Goal: Navigation & Orientation: Find specific page/section

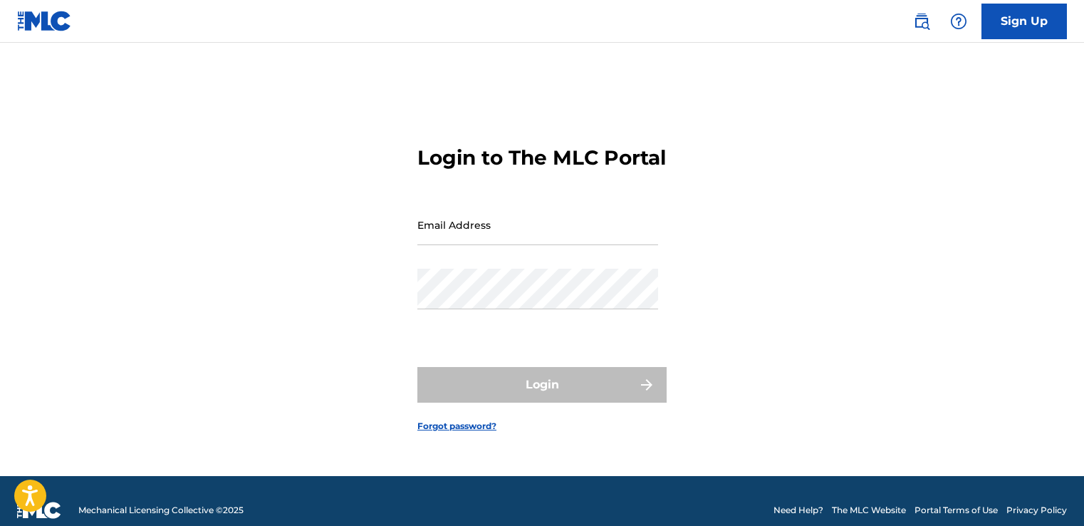
drag, startPoint x: 0, startPoint y: 0, endPoint x: 546, endPoint y: 237, distance: 595.4
click at [546, 237] on input "Email Address" at bounding box center [537, 224] width 241 height 41
type input "[EMAIL_ADDRESS][DOMAIN_NAME]"
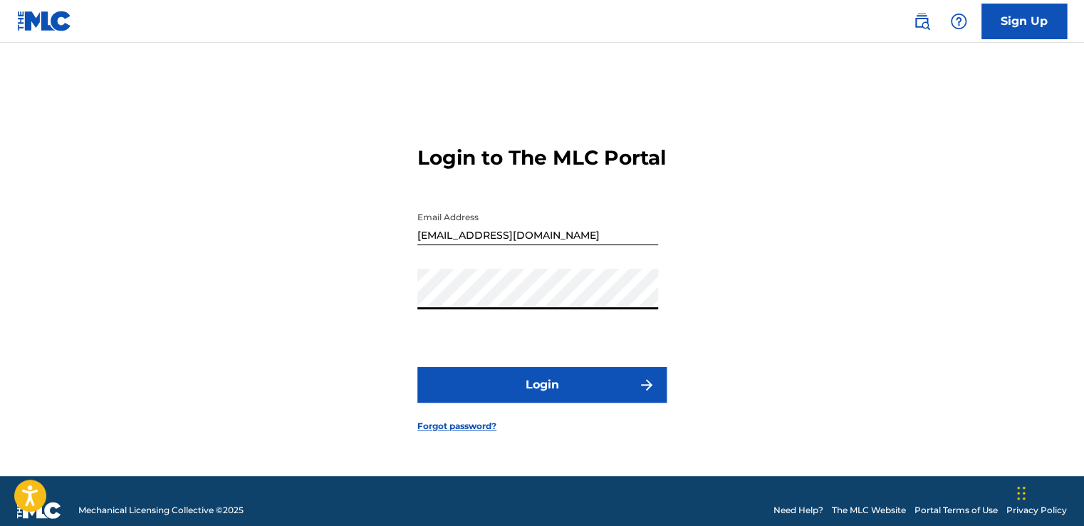
click at [533, 400] on button "Login" at bounding box center [541, 385] width 249 height 36
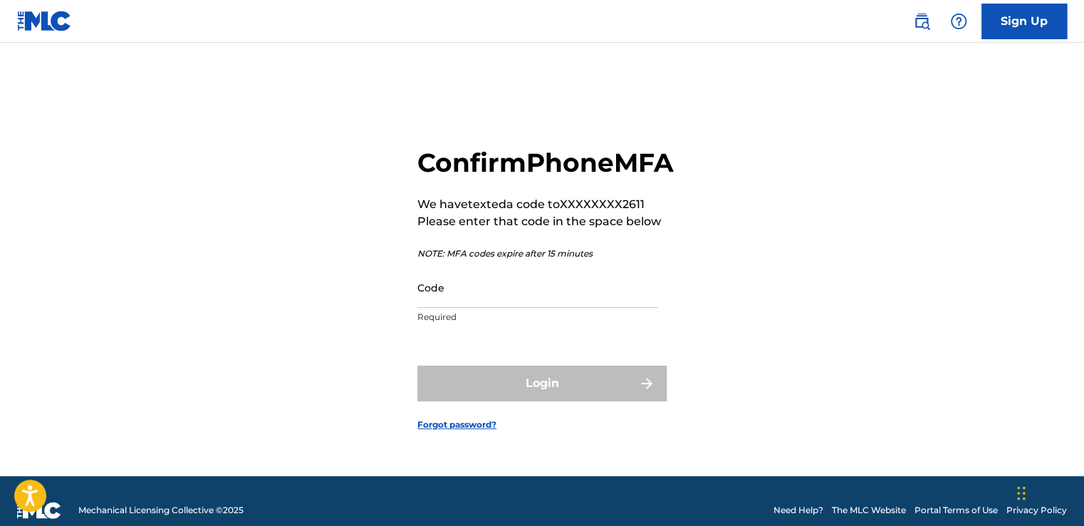
click at [517, 324] on div "Code Required" at bounding box center [537, 299] width 241 height 64
click at [505, 308] on input "Code" at bounding box center [537, 287] width 241 height 41
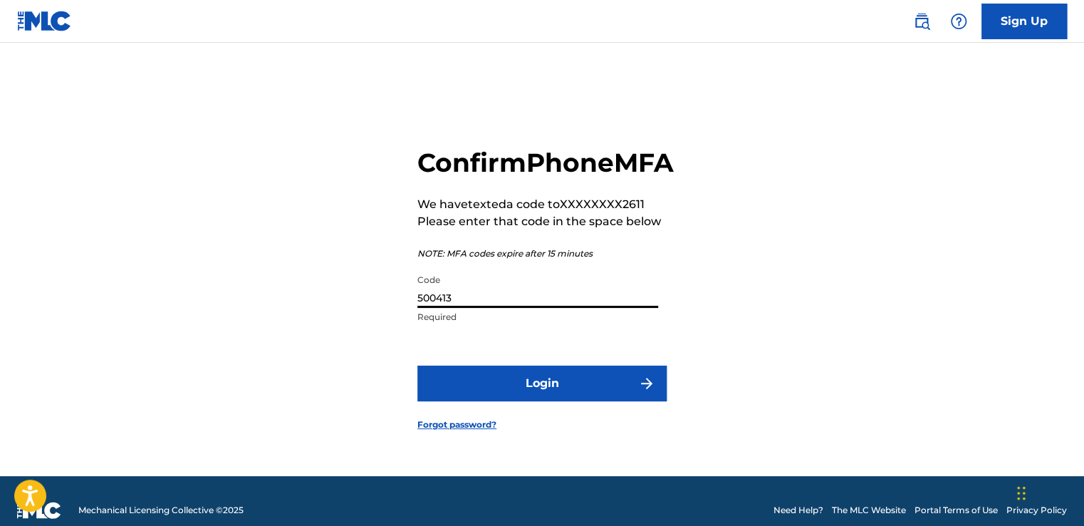
type input "500413"
click at [496, 401] on button "Login" at bounding box center [541, 383] width 249 height 36
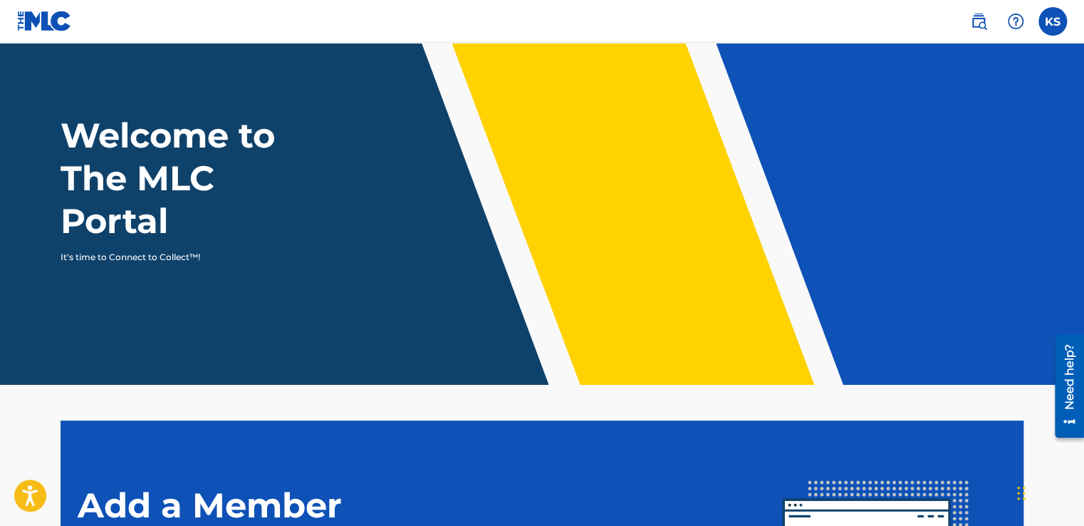
scroll to position [31, 0]
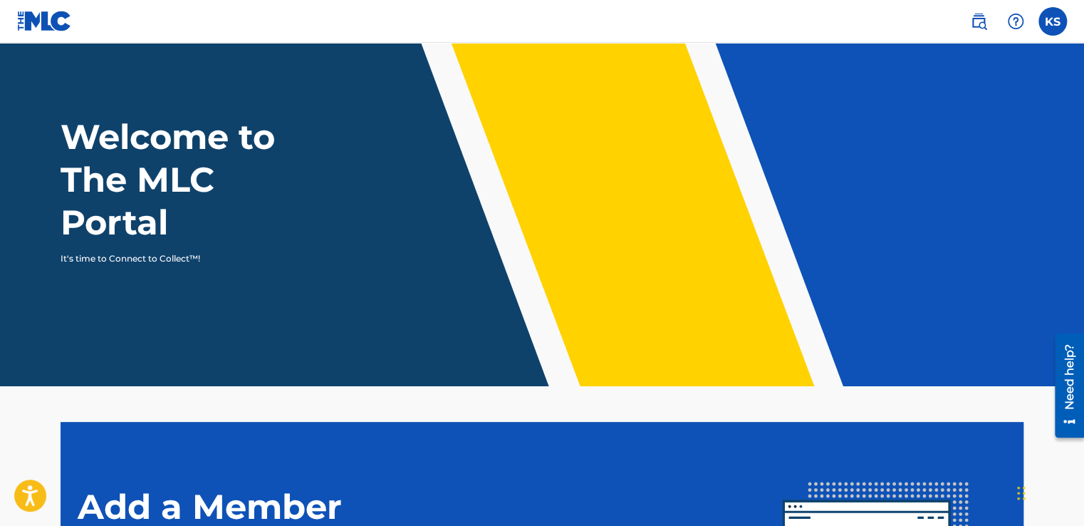
click at [1047, 13] on label at bounding box center [1052, 21] width 28 height 28
click at [1052, 21] on input "KS Krystal Sykes krystalsykes64@yahoo.com Notification Preferences Profile Log …" at bounding box center [1052, 21] width 0 height 0
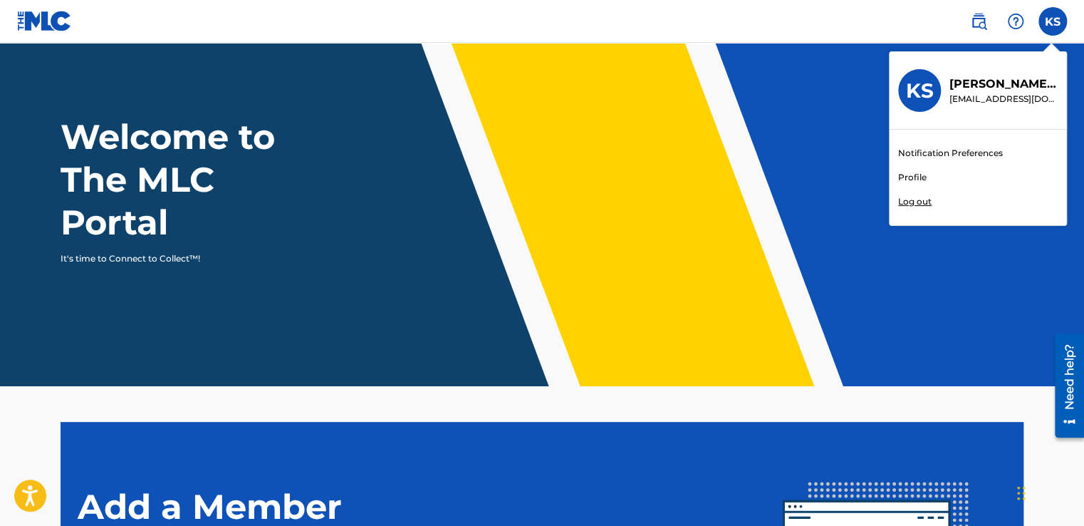
click at [916, 177] on link "Profile" at bounding box center [912, 177] width 28 height 13
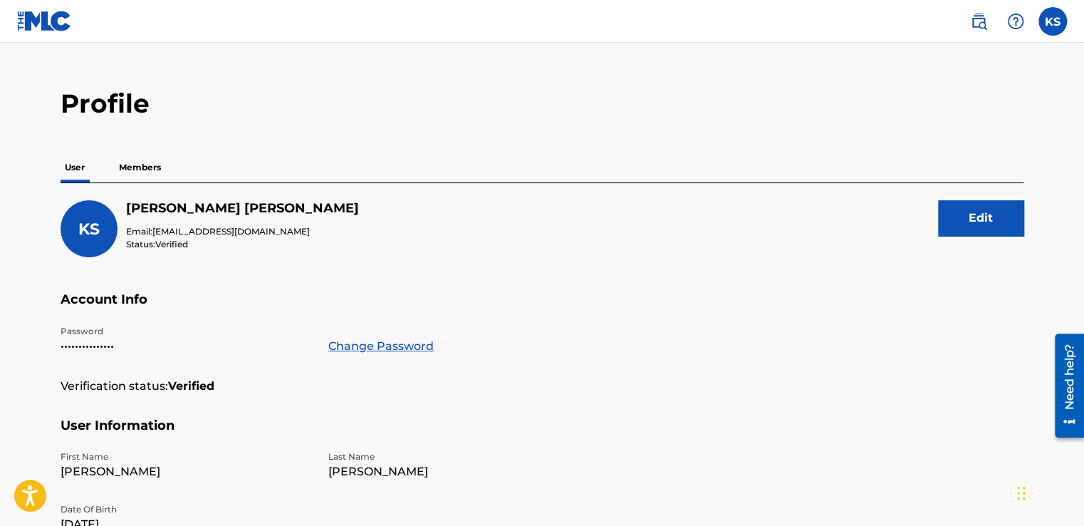
scroll to position [20, 0]
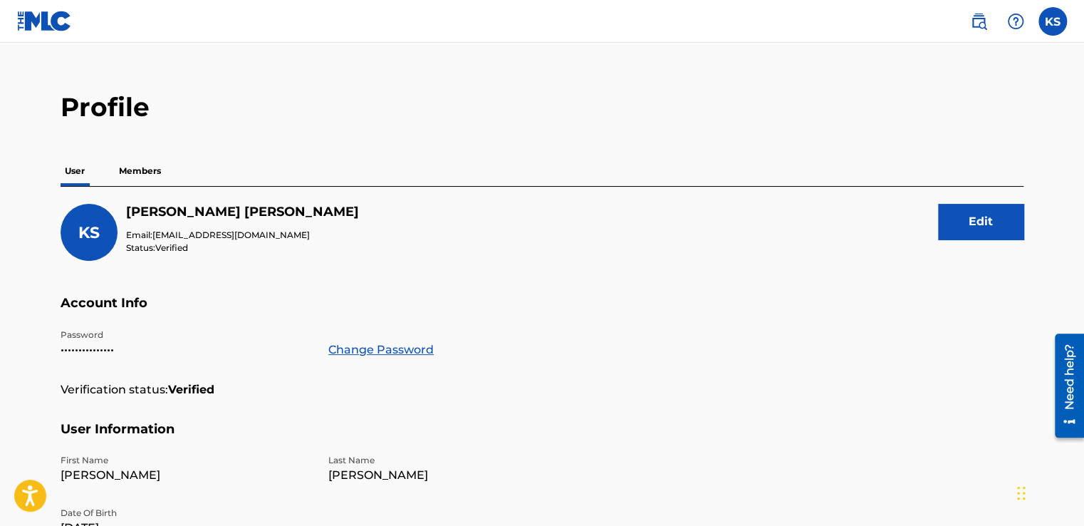
click at [121, 173] on p "Members" at bounding box center [140, 171] width 51 height 30
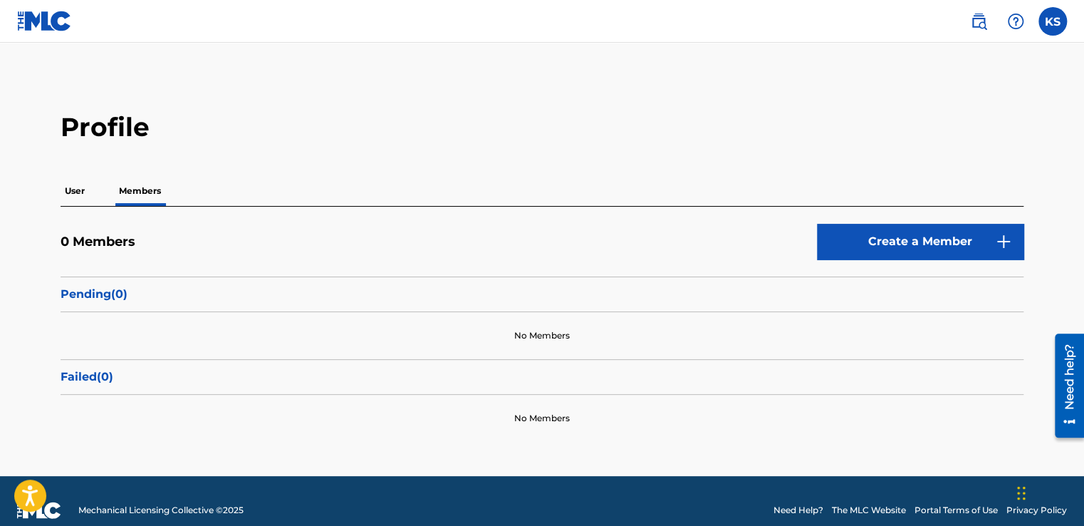
click at [85, 191] on p "User" at bounding box center [75, 191] width 28 height 30
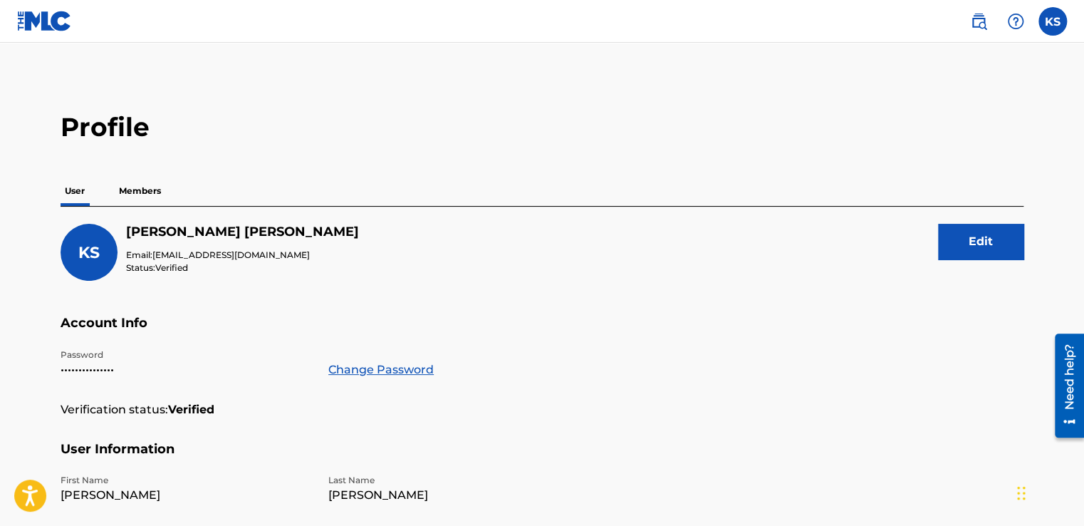
click at [91, 245] on span "KS" at bounding box center [88, 252] width 21 height 19
click at [986, 21] on img at bounding box center [978, 21] width 17 height 17
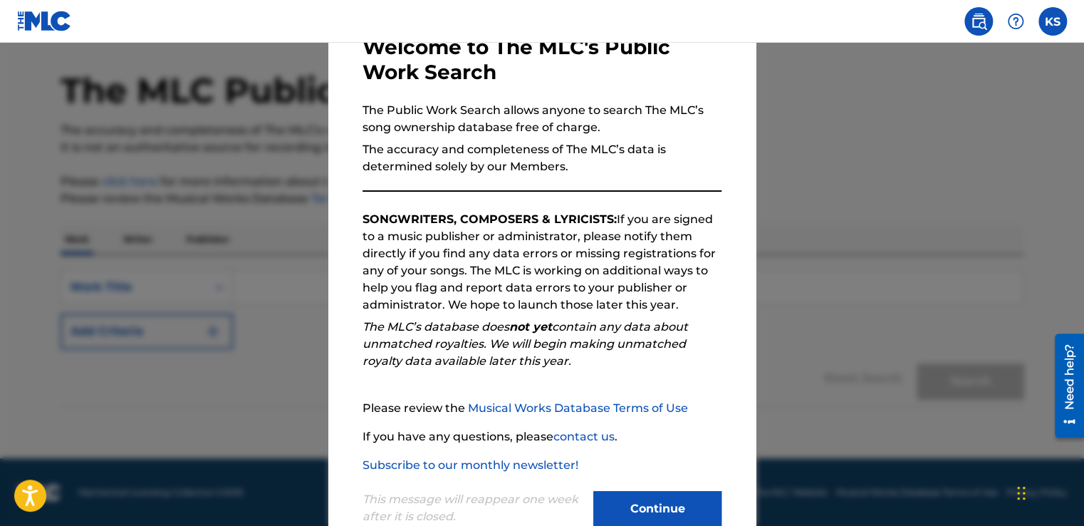
scroll to position [125, 0]
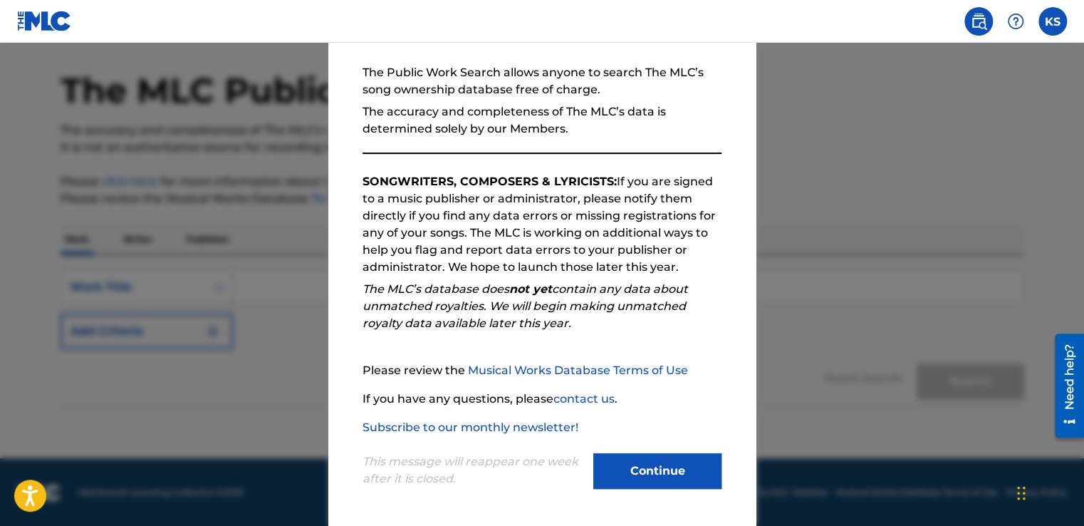
click at [642, 469] on button "Continue" at bounding box center [657, 471] width 128 height 36
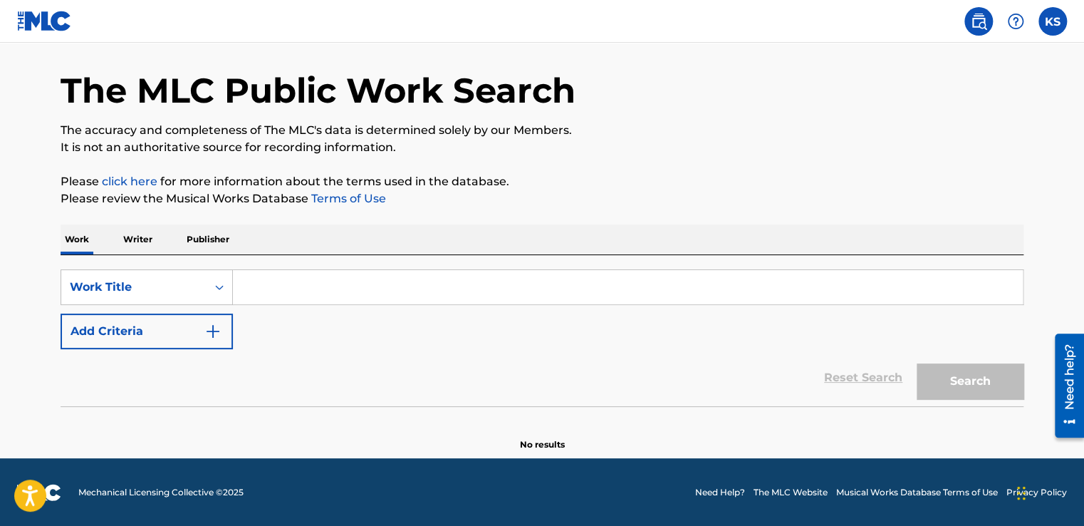
click at [971, 18] on img at bounding box center [978, 21] width 17 height 17
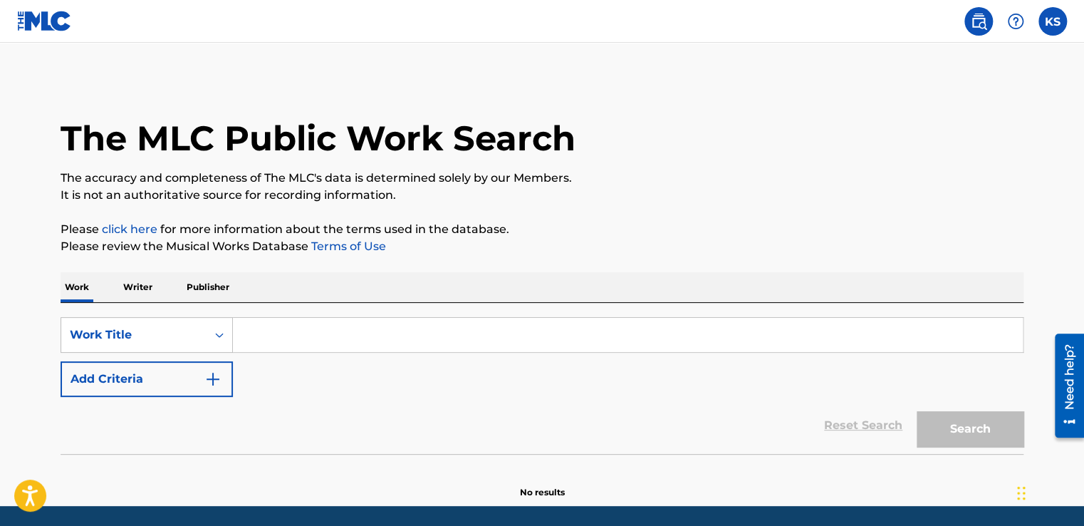
click at [1060, 24] on label at bounding box center [1052, 21] width 28 height 28
click at [1052, 21] on input "KS Krystal Sykes krystalsykes64@yahoo.com Notification Preferences Profile Log …" at bounding box center [1052, 21] width 0 height 0
click at [904, 177] on link "Profile" at bounding box center [912, 177] width 28 height 13
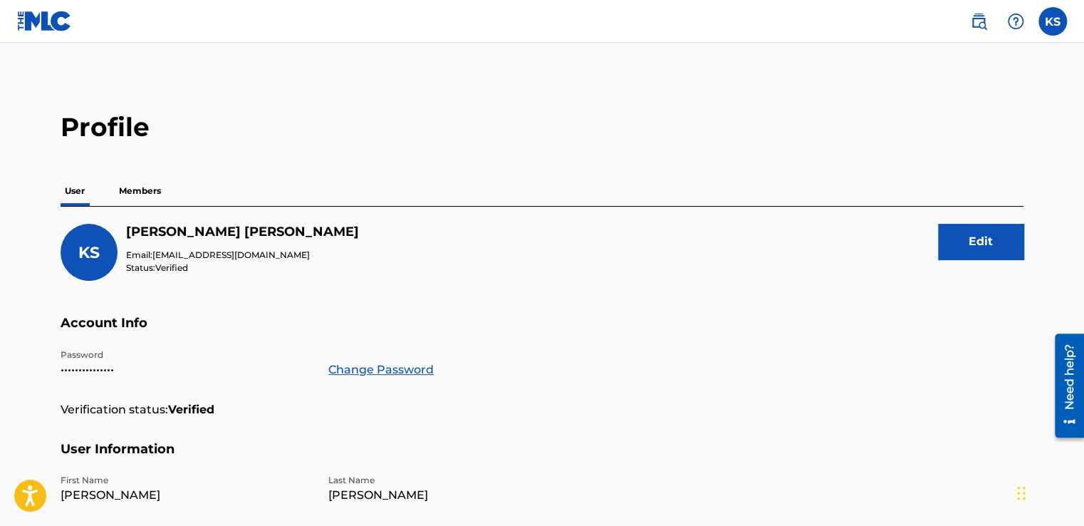
click at [975, 21] on img at bounding box center [978, 21] width 17 height 17
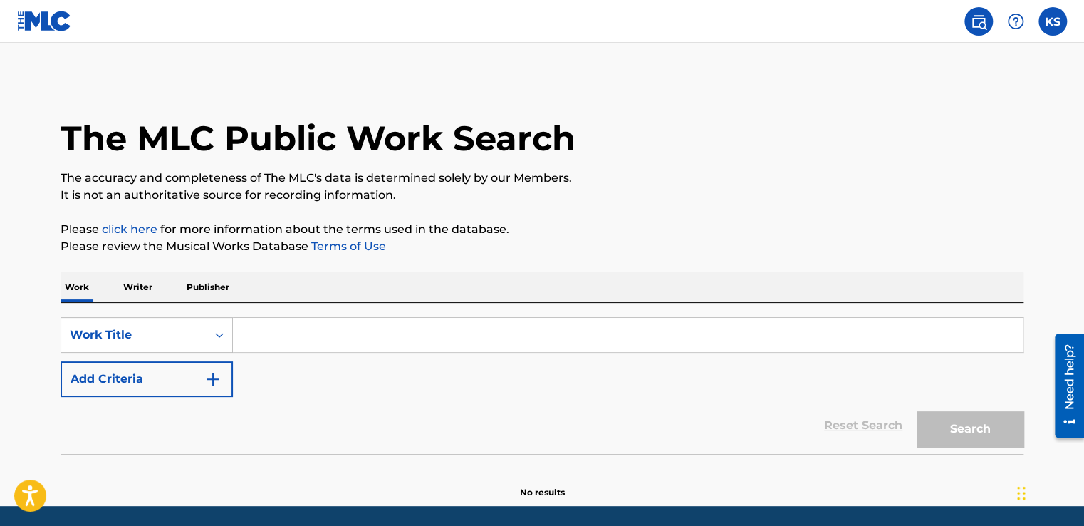
click at [1014, 22] on img at bounding box center [1015, 21] width 17 height 17
click at [953, 160] on div "The MLC Public Work Search" at bounding box center [542, 130] width 963 height 104
click at [1057, 29] on label at bounding box center [1052, 21] width 28 height 28
click at [1052, 21] on input "KS Krystal Sykes krystalsykes64@yahoo.com Notification Preferences Profile Log …" at bounding box center [1052, 21] width 0 height 0
click at [911, 90] on h3 "KS" at bounding box center [920, 90] width 28 height 25
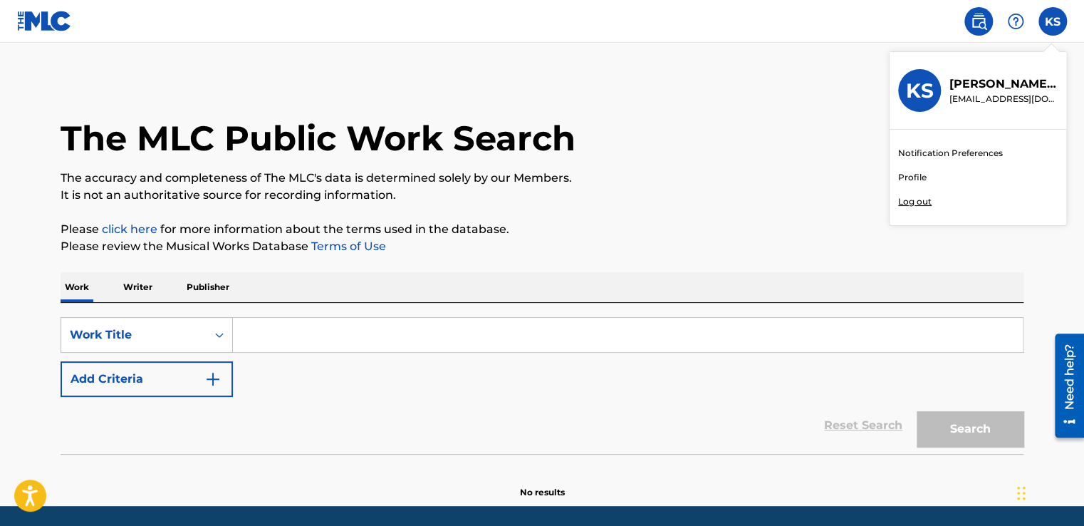
click at [1052, 21] on input "KS Krystal Sykes krystalsykes64@yahoo.com Notification Preferences Profile Log …" at bounding box center [1052, 21] width 0 height 0
